Goal: Obtain resource: Obtain resource

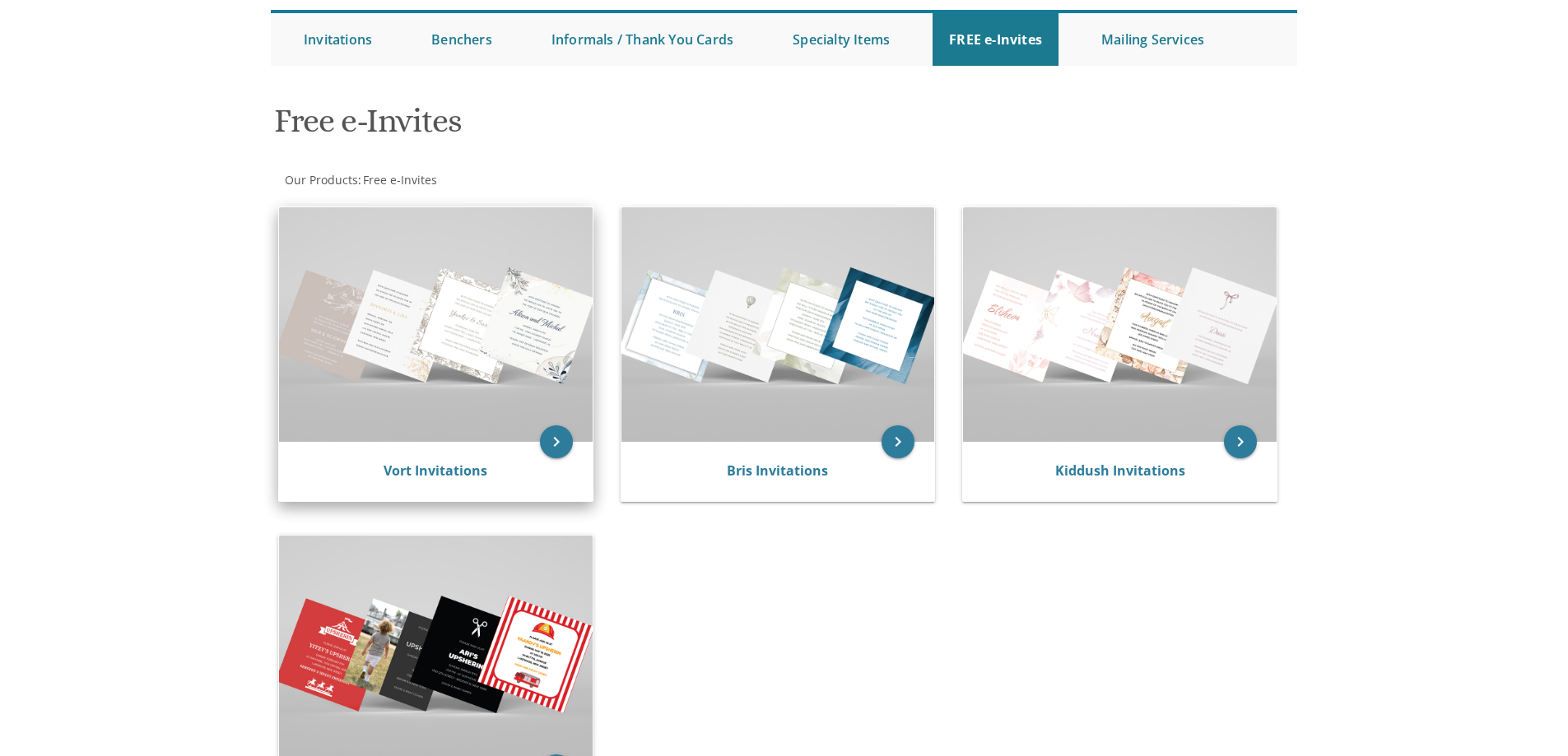
scroll to position [164, 0]
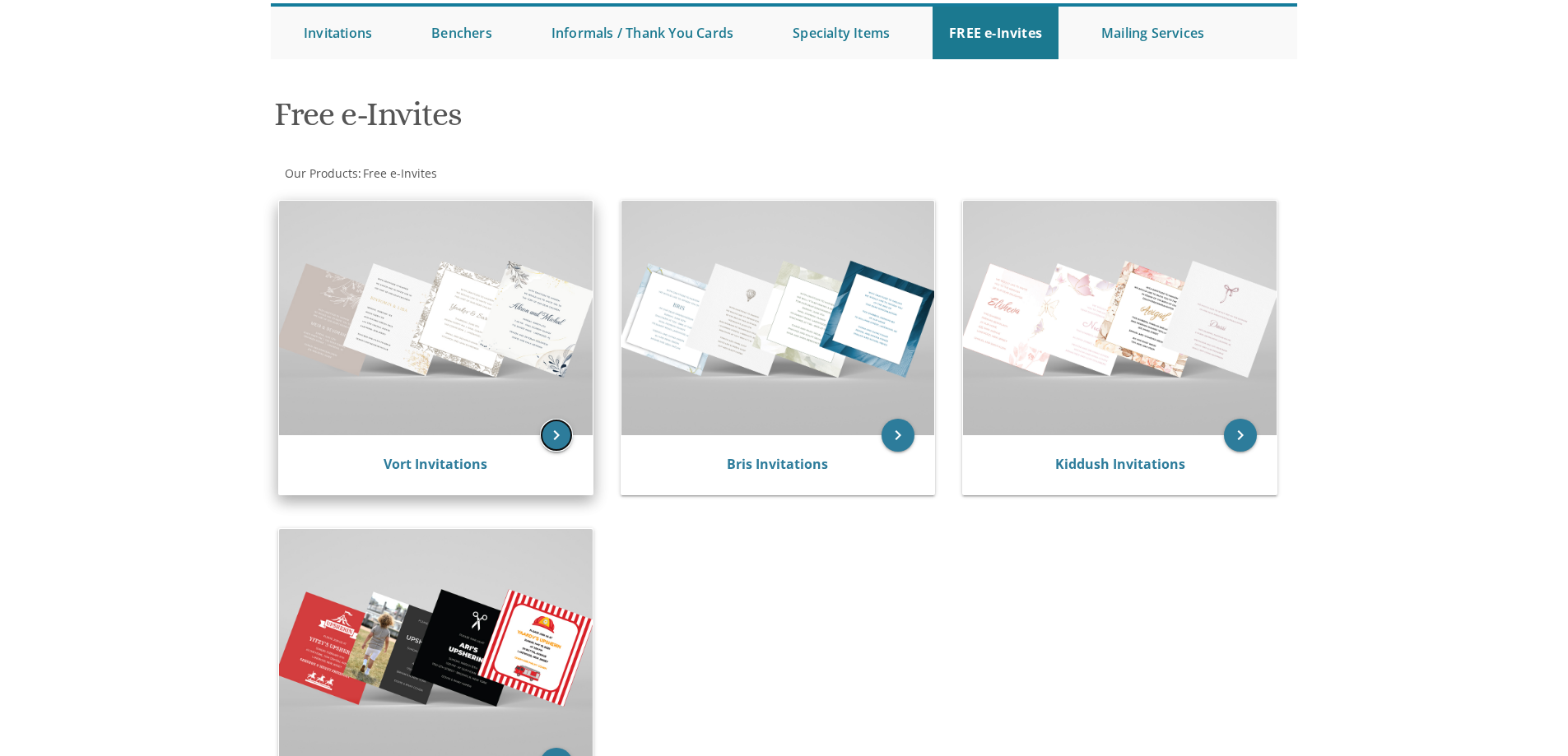
click at [555, 431] on icon "keyboard_arrow_right" at bounding box center [556, 435] width 33 height 33
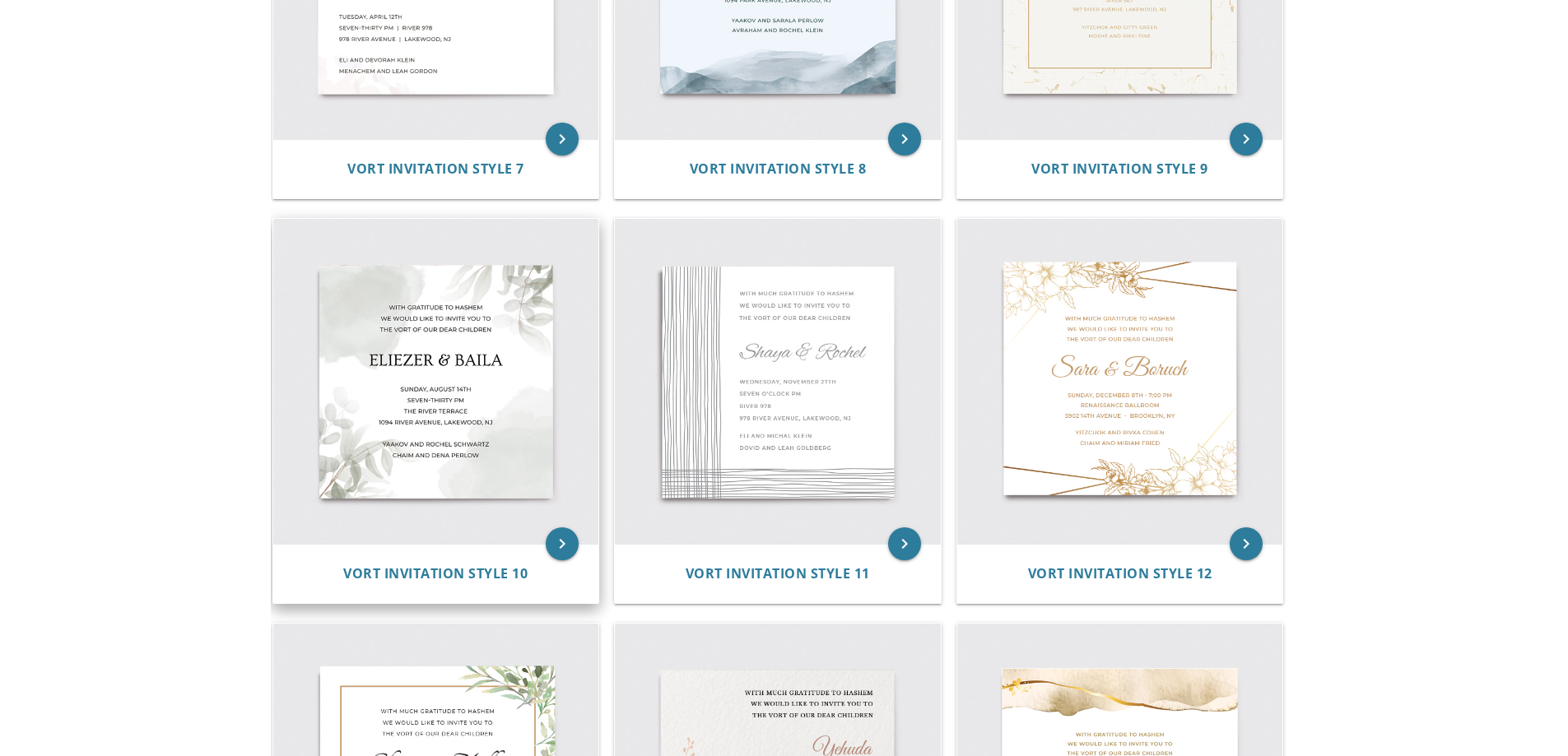
scroll to position [1399, 0]
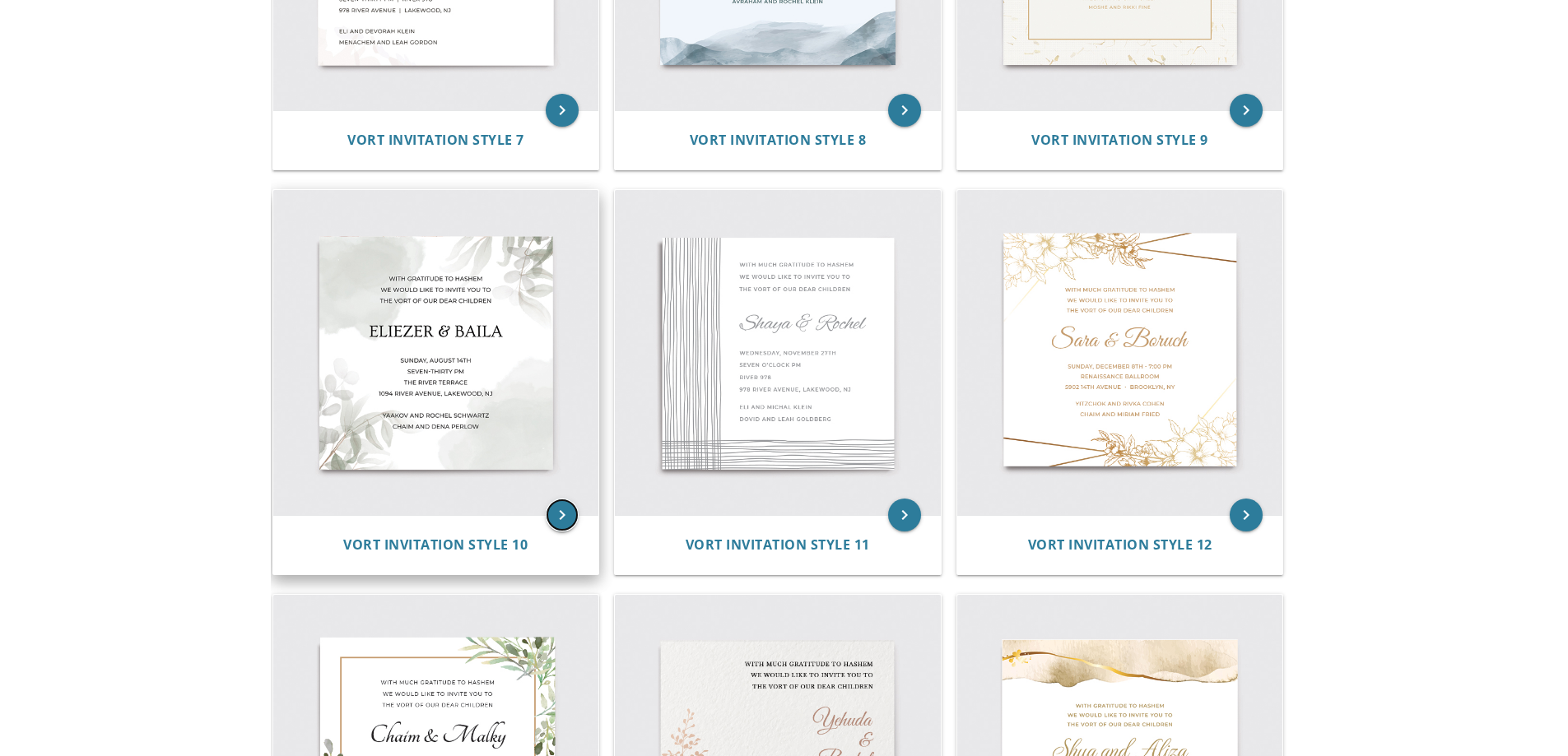
click at [561, 506] on icon "keyboard_arrow_right" at bounding box center [563, 515] width 33 height 33
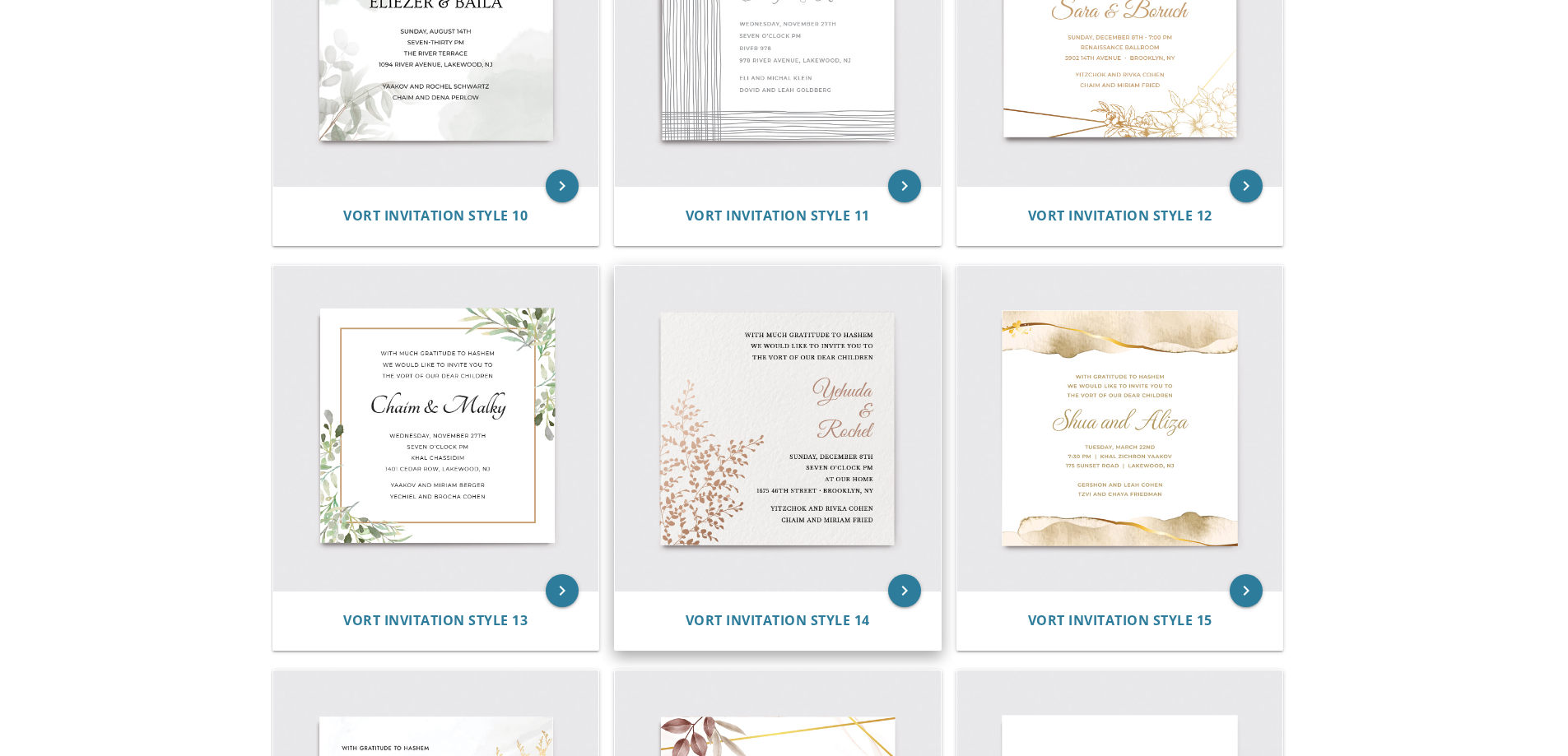
scroll to position [1481, 0]
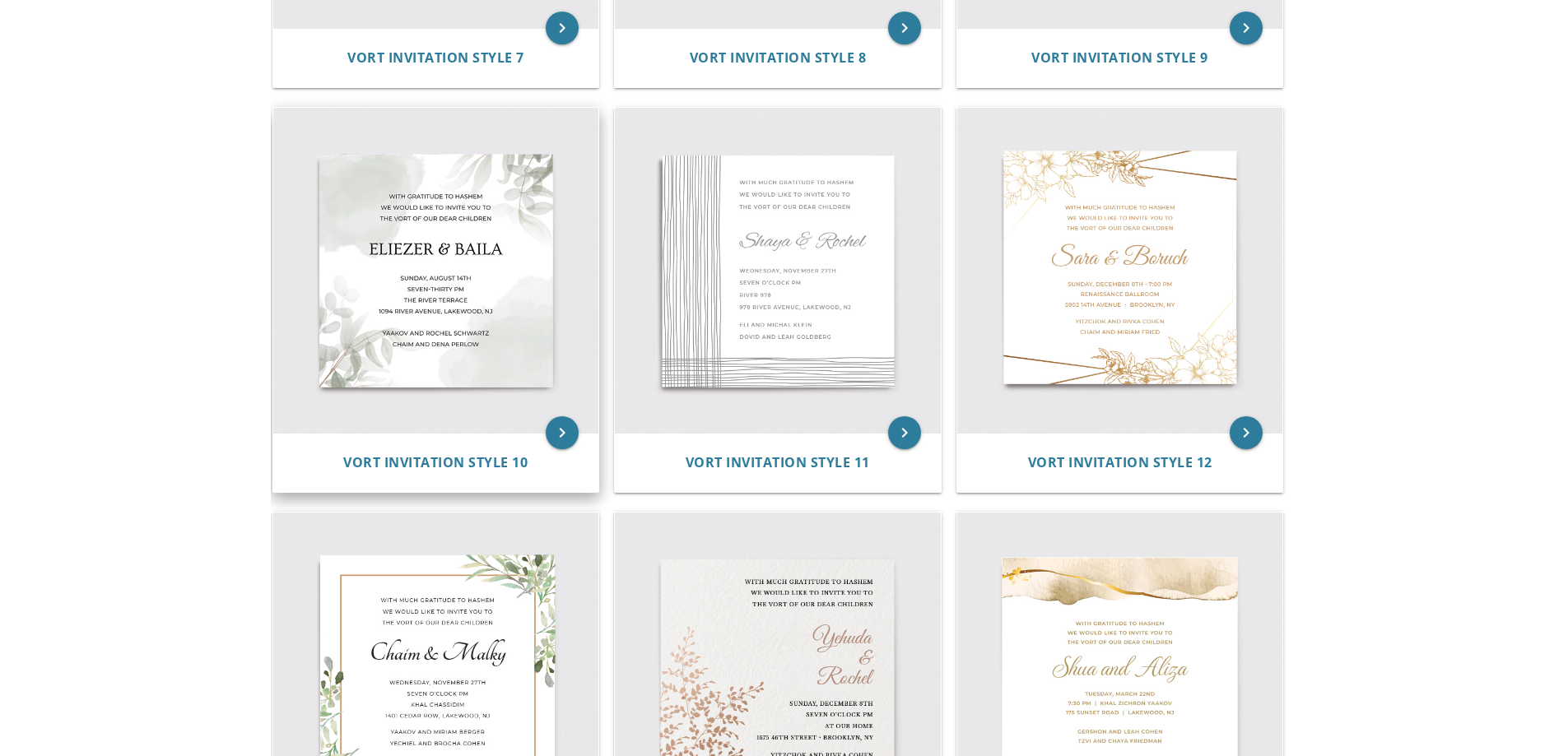
click at [450, 277] on img at bounding box center [435, 270] width 326 height 325
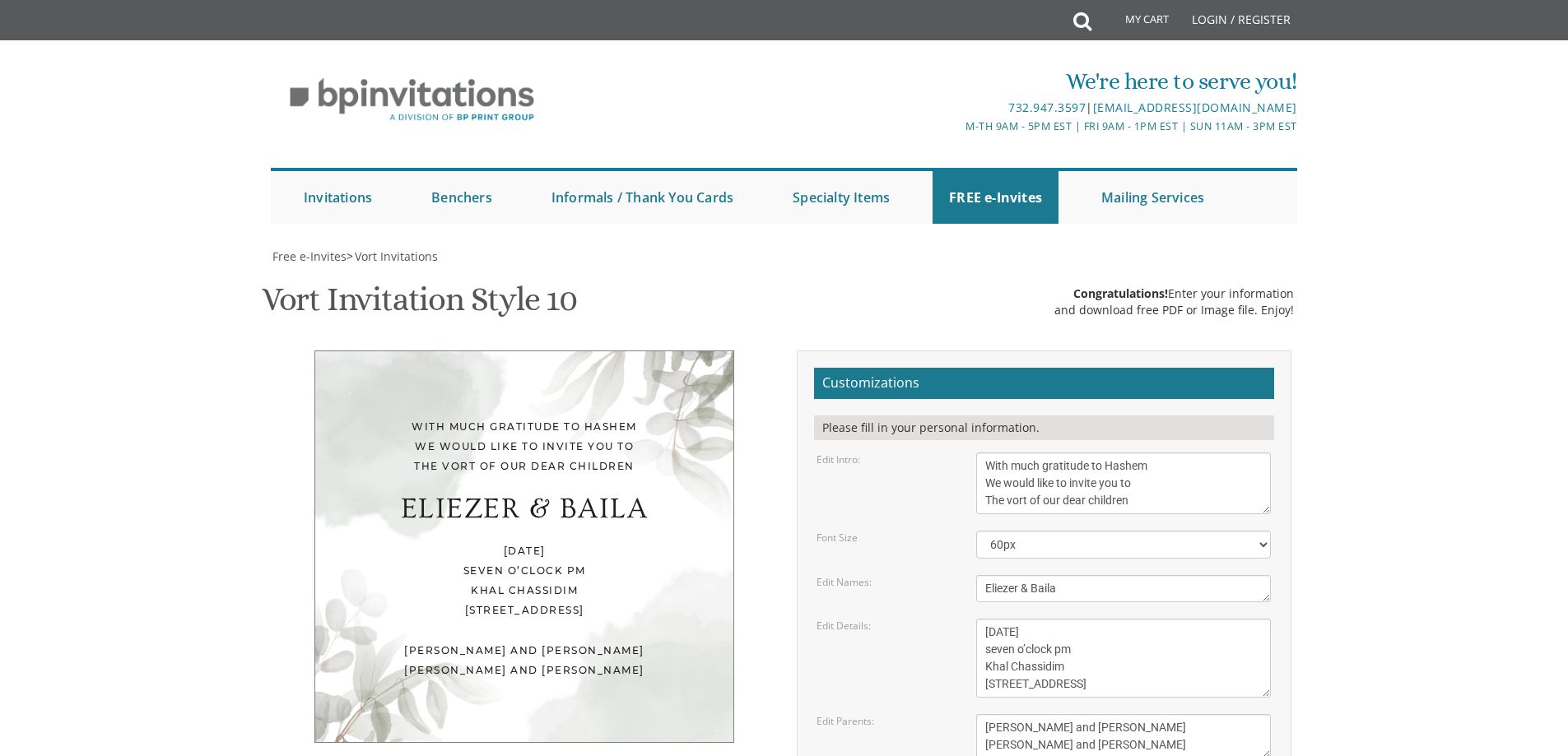
scroll to position [164, 0]
click at [1140, 453] on textarea "With much gratitude to Hashem We would like to invite you to The vort of our de…" at bounding box center [1123, 483] width 295 height 62
type textarea "With much gratitude to Hashem We would like to invite you to The sheva brachos …"
click at [1084, 575] on textarea "Eliezer & Baila" at bounding box center [1123, 588] width 295 height 27
type textarea "E"
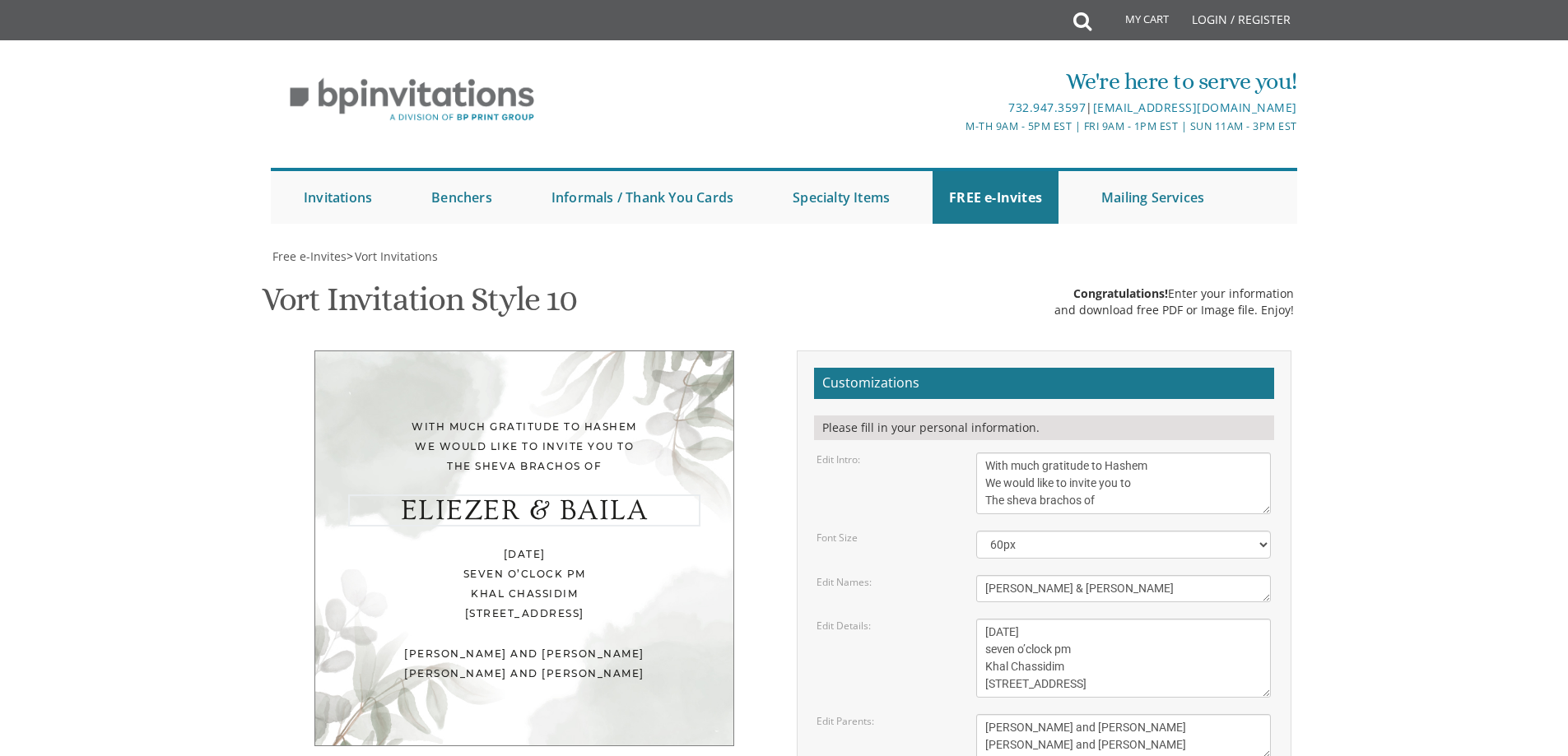
type textarea "[PERSON_NAME] & [PERSON_NAME]"
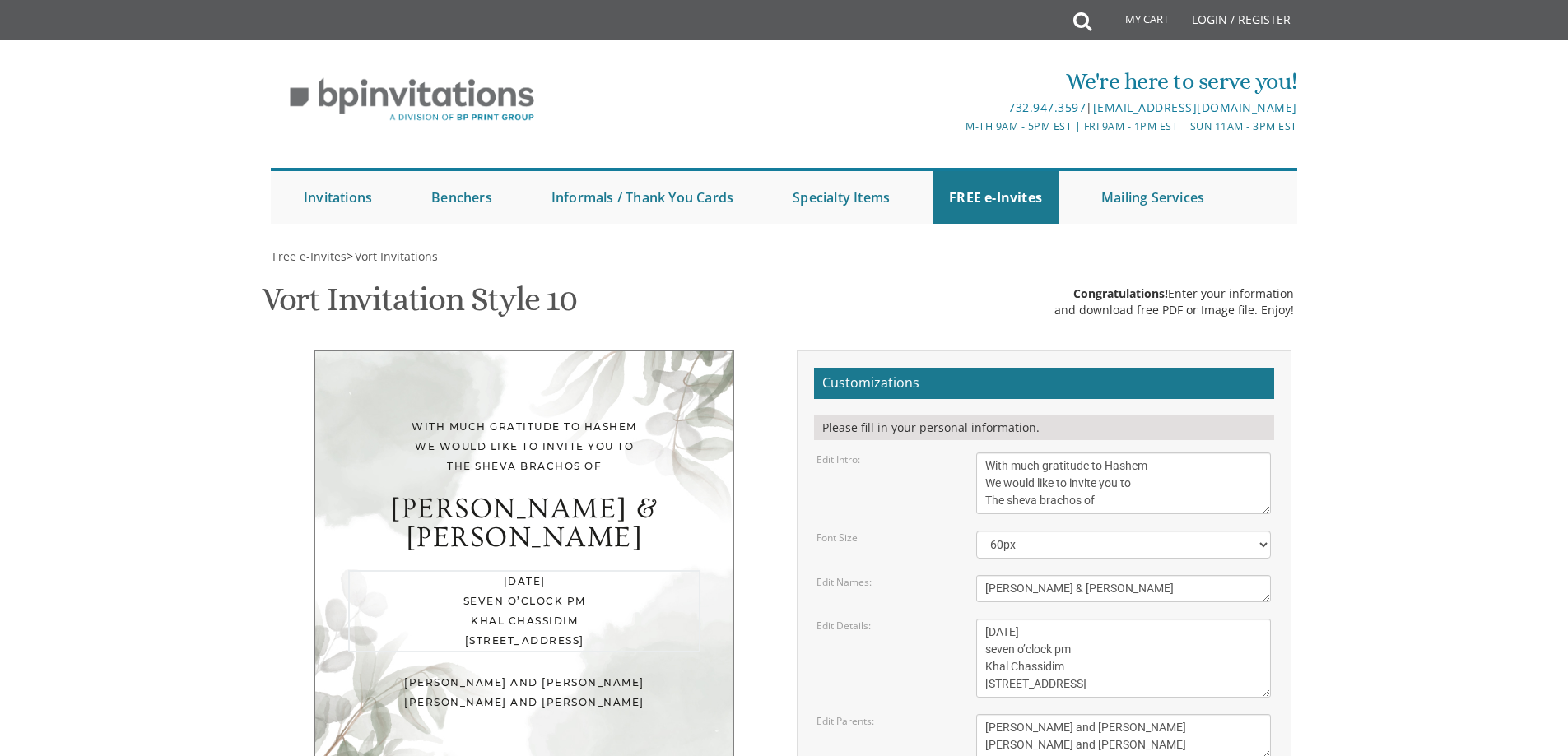
click at [1134, 619] on textarea "[DATE] seven o’clock pm Khal Chassidim [STREET_ADDRESS]" at bounding box center [1123, 658] width 295 height 79
click at [1026, 619] on textarea "[DATE] seven o’clock pm Khal Chassidim [STREET_ADDRESS]" at bounding box center [1123, 658] width 295 height 79
click at [1078, 619] on textarea "Wednesday, November 27th seven o’clock pm Khal Chassidim 1401 Cedar Row, Lakewo…" at bounding box center [1123, 658] width 295 height 79
click at [1053, 619] on textarea "Wednesday, November 27th seven o’clock pm Khal Chassidim 1401 Cedar Row, Lakewo…" at bounding box center [1123, 658] width 295 height 79
click at [1067, 619] on textarea "Wednesday, November 27th seven o’clock pm Khal Chassidim 1401 Cedar Row, Lakewo…" at bounding box center [1123, 658] width 295 height 79
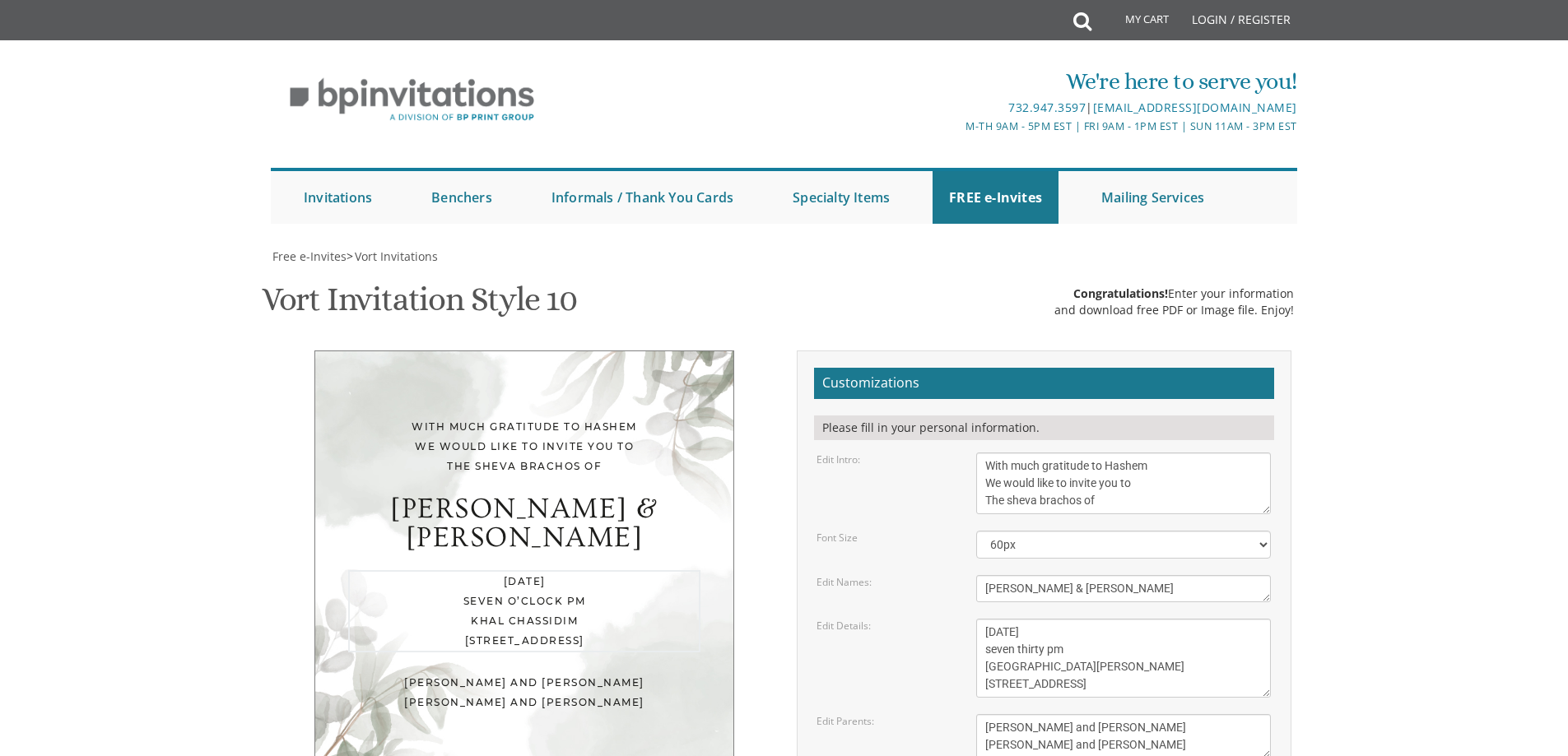
click at [1153, 619] on textarea "Wednesday, November 27th seven o’clock pm Khal Chassidim 1401 Cedar Row, Lakewo…" at bounding box center [1123, 658] width 295 height 79
drag, startPoint x: 1067, startPoint y: 519, endPoint x: 979, endPoint y: 527, distance: 88.4
click at [972, 619] on div "Wednesday, November 27th seven o’clock pm Khal Chassidim 1401 Cedar Row, Lakewo…" at bounding box center [1123, 658] width 319 height 79
click at [1186, 619] on textarea "Wednesday, November 27th seven o’clock pm Khal Chassidim 1401 Cedar Row, Lakewo…" at bounding box center [1123, 658] width 295 height 79
type textarea "Sunday, September 14th seven thirty pm OTL Simcha Hall 264 Cedarbridge Ave, Lak…"
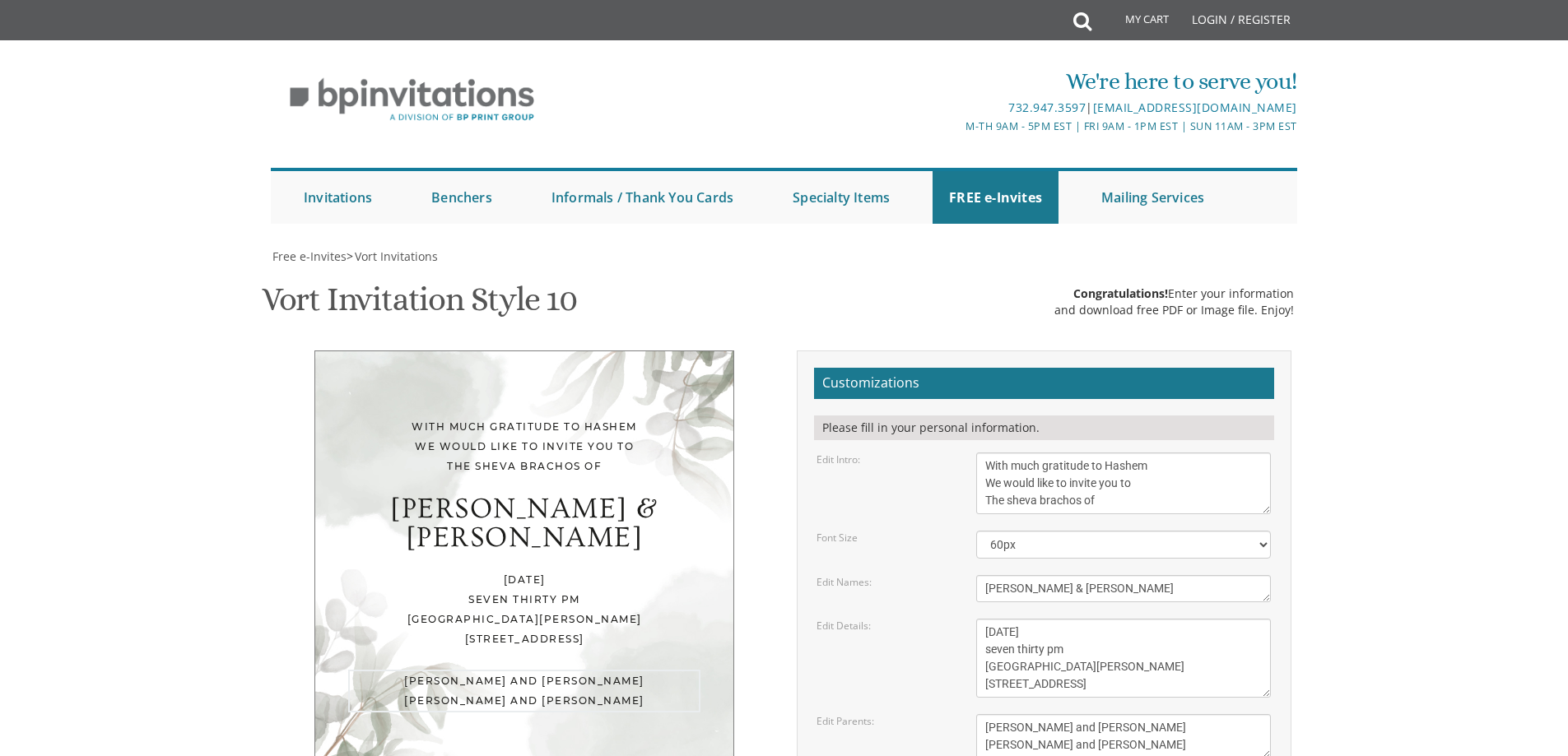
drag, startPoint x: 1135, startPoint y: 563, endPoint x: 984, endPoint y: 575, distance: 151.5
click at [984, 715] on textarea "Yaakov and Miriam Berger Yechiel and Brocha Cohen" at bounding box center [1123, 737] width 295 height 44
type textarea "Yechiel and Brocha Cohen"
drag, startPoint x: 1129, startPoint y: 565, endPoint x: 950, endPoint y: 600, distance: 182.4
click at [950, 600] on form "Customizations Please fill in your personal information. Edit Intro: With much …" at bounding box center [1044, 636] width 460 height 537
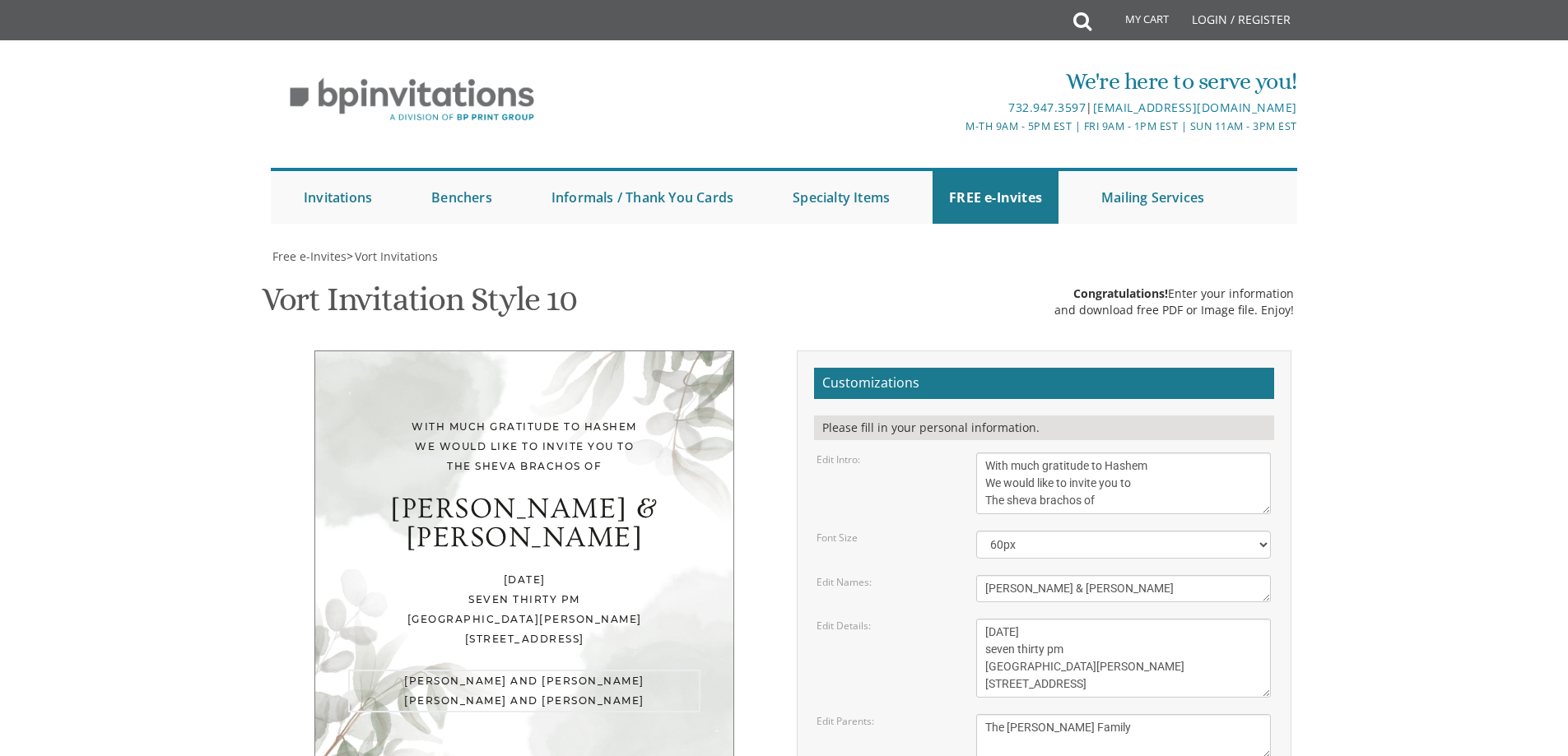
click at [999, 715] on textarea "Yaakov and Miriam Berger Yechiel and Brocha Cohen" at bounding box center [1123, 737] width 295 height 44
click at [997, 715] on textarea "Yaakov and Miriam Berger Yechiel and Brocha Cohen" at bounding box center [1123, 737] width 295 height 44
click at [984, 715] on textarea "Yaakov and Miriam Berger Yechiel and Brocha Cohen" at bounding box center [1123, 737] width 295 height 44
click at [1107, 715] on textarea "Yaakov and Miriam Berger Yechiel and Brocha Cohen" at bounding box center [1123, 737] width 295 height 44
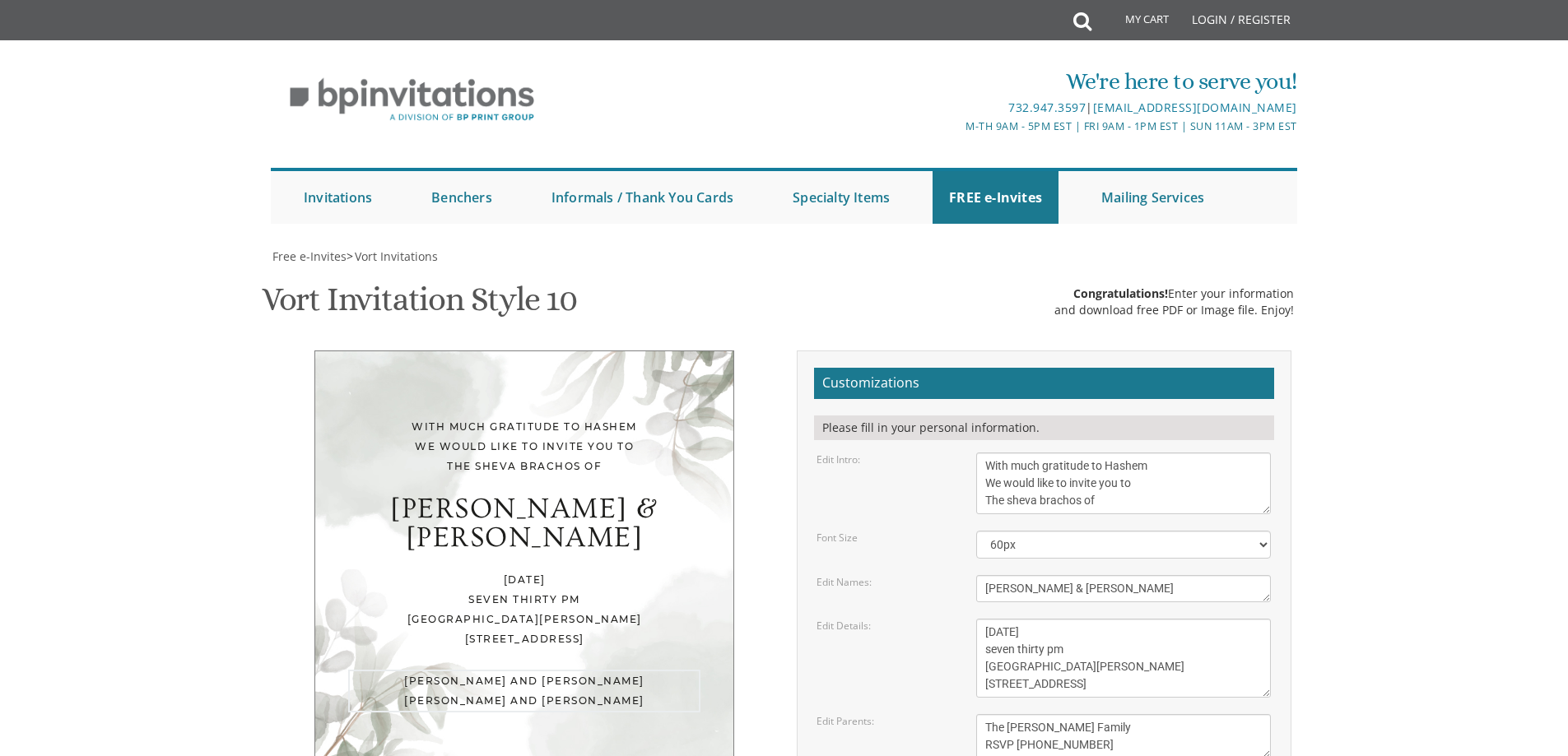
type textarea "The Schwartz Family RSVP 347-254-8977"
drag, startPoint x: 1148, startPoint y: 303, endPoint x: 984, endPoint y: 308, distance: 164.1
click at [984, 453] on textarea "With much gratitude to Hashem We would like to invite you to The vort of our de…" at bounding box center [1123, 483] width 295 height 62
drag, startPoint x: 1148, startPoint y: 318, endPoint x: 956, endPoint y: 320, distance: 192.0
click at [956, 453] on div "Edit Intro: With much gratitude to Hashem We would like to invite you to The vo…" at bounding box center [1043, 483] width 479 height 62
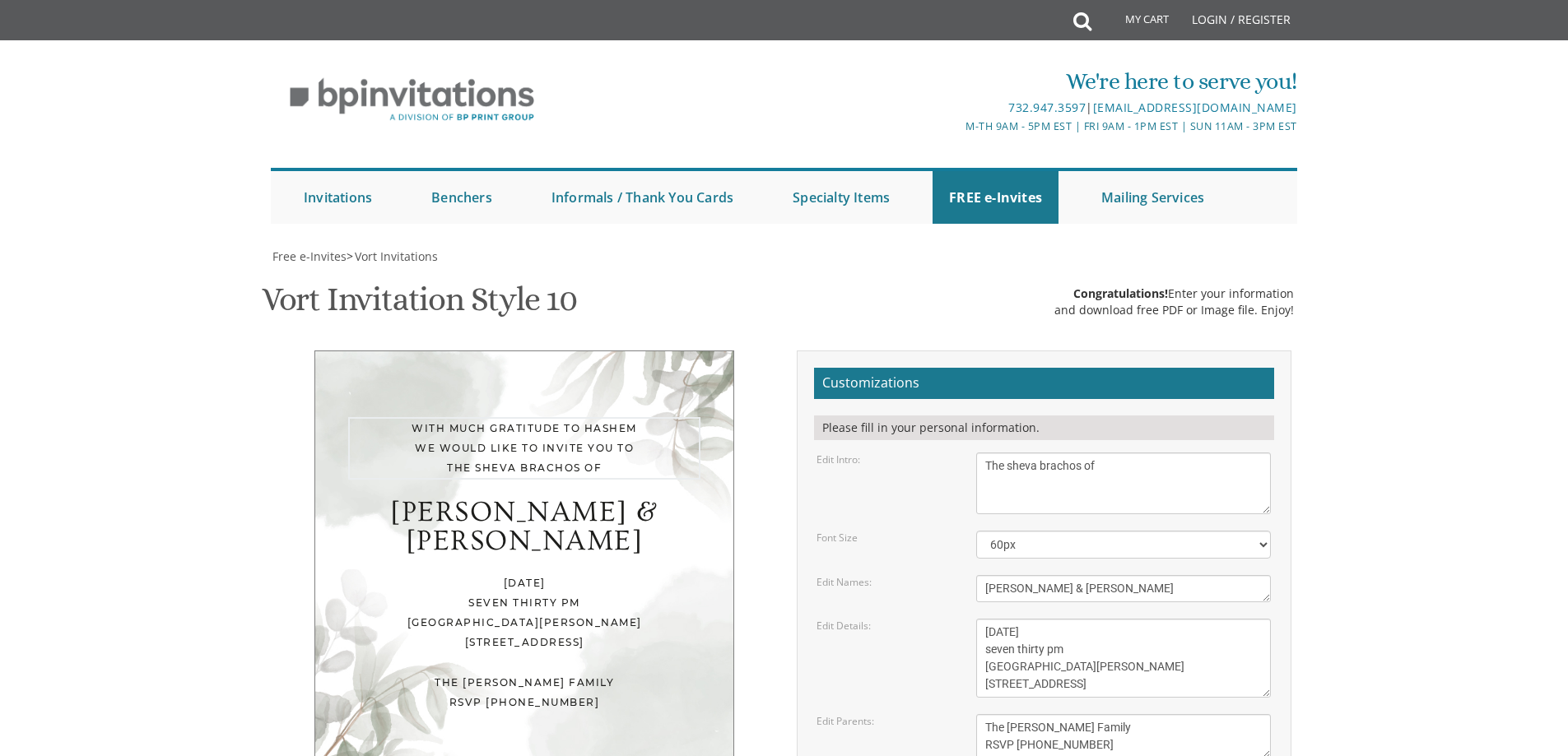
click at [992, 453] on textarea "With much gratitude to Hashem We would like to invite you to The vort of our de…" at bounding box center [1123, 483] width 295 height 62
click at [980, 453] on textarea "With much gratitude to Hashem We would like to invite you to The vort of our de…" at bounding box center [1123, 483] width 295 height 62
click at [1132, 453] on textarea "With much gratitude to Hashem We would like to invite you to The vort of our de…" at bounding box center [1123, 483] width 295 height 62
click at [984, 453] on textarea "With much gratitude to Hashem We would like to invite you to The vort of our de…" at bounding box center [1123, 483] width 295 height 62
drag, startPoint x: 988, startPoint y: 303, endPoint x: 1007, endPoint y: 295, distance: 20.6
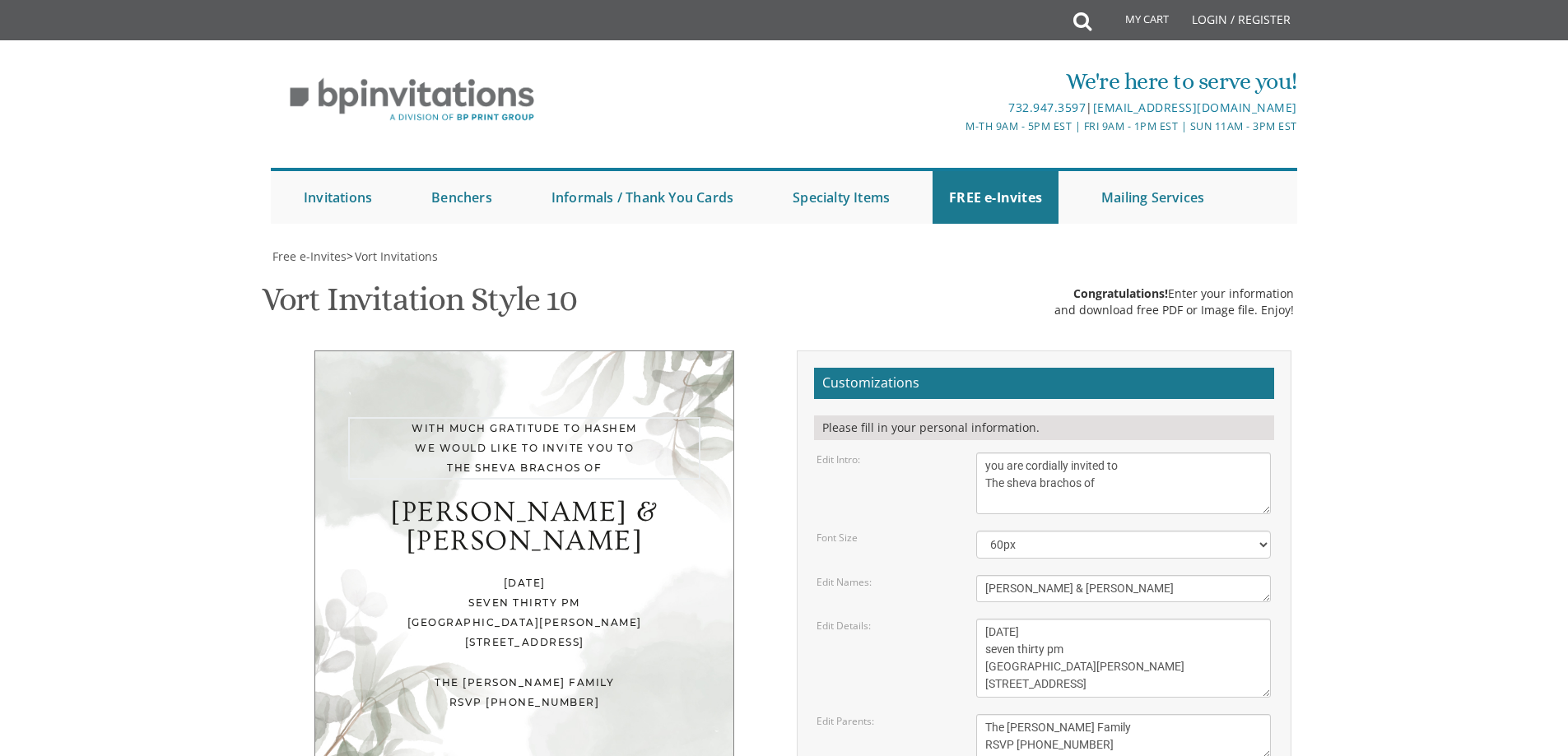
click at [989, 453] on textarea "With much gratitude to Hashem We would like to invite you to The vort of our de…" at bounding box center [1123, 483] width 295 height 62
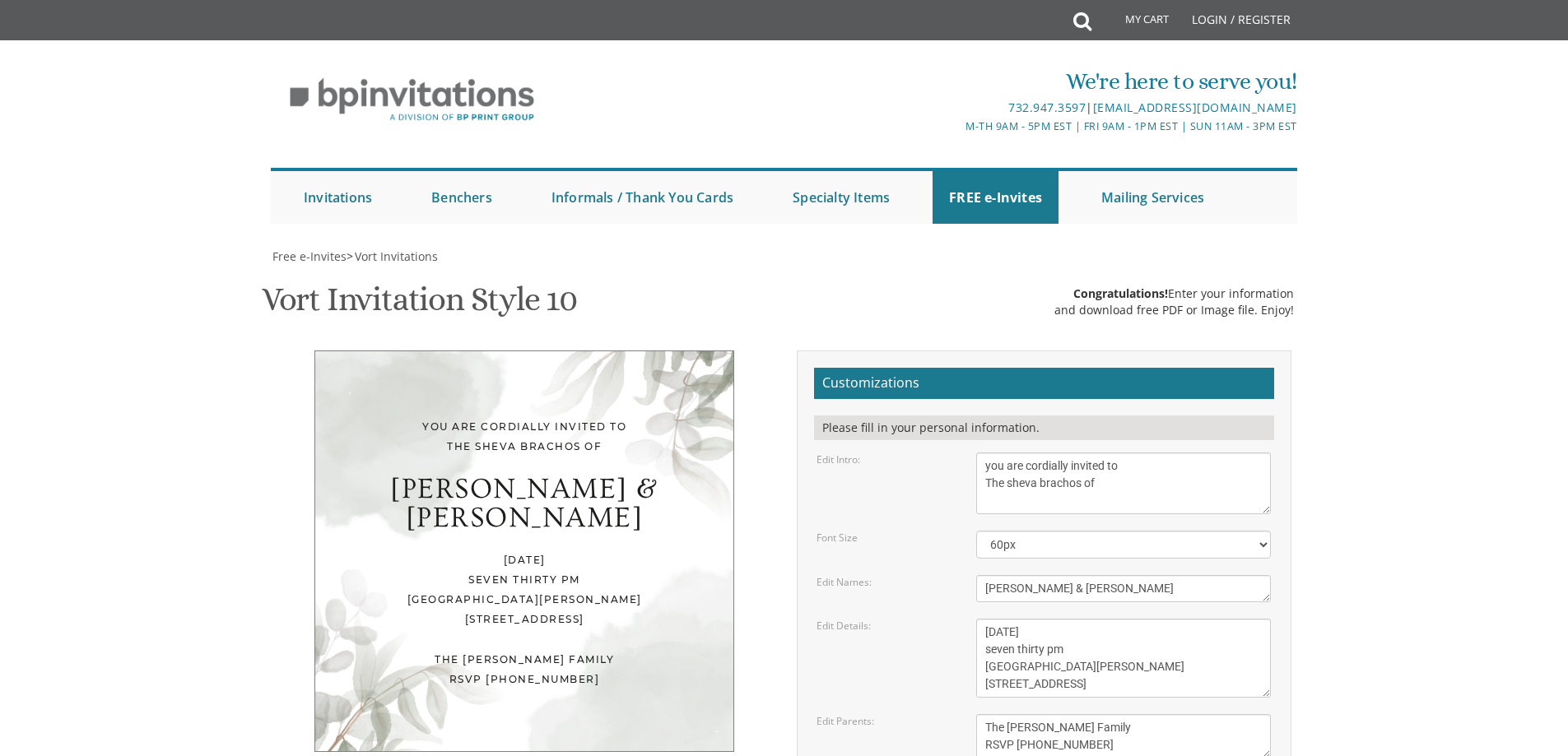
click at [1441, 559] on body "My Cart Total: View Cart Item(s) Submit My Cart Total: View Cart Item(s) Login …" at bounding box center [784, 685] width 1568 height 1370
click at [984, 453] on textarea "With much gratitude to Hashem We would like to invite you to The vort of our de…" at bounding box center [1123, 483] width 295 height 62
type textarea "you are cordially invited to The sheva brachos of"
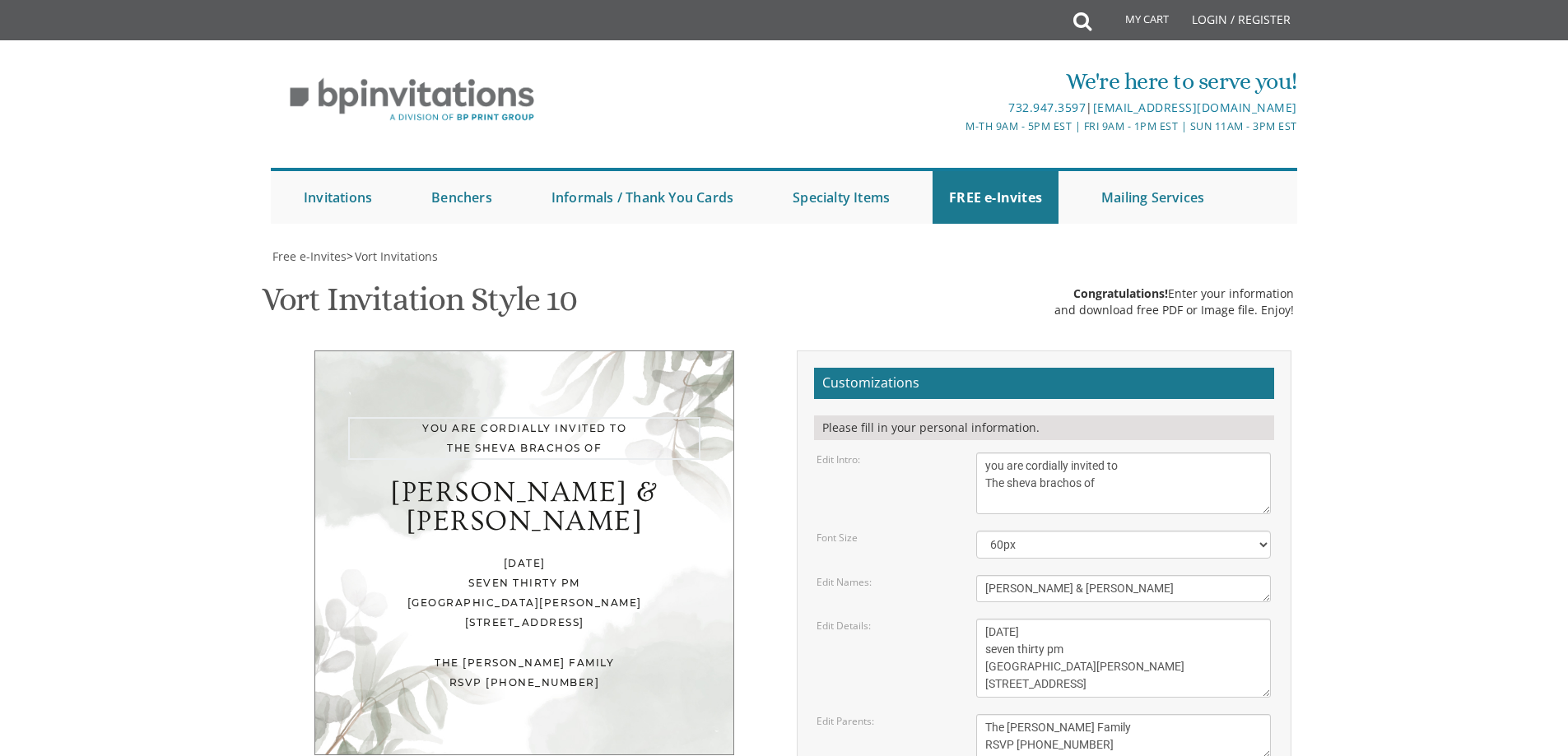
type input "rachel6948@gmail.com"
